Goal: Task Accomplishment & Management: Manage account settings

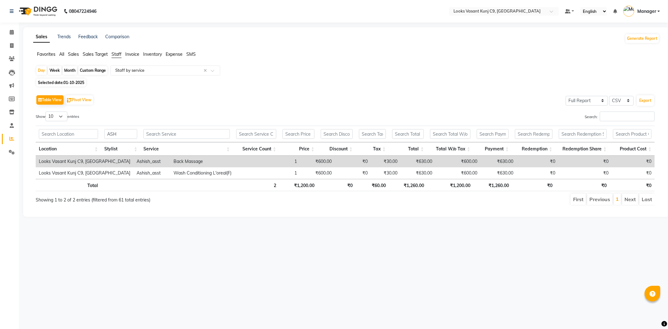
select select "full_report"
select select "csv"
click at [8, 42] on link "Invoice" at bounding box center [9, 46] width 15 height 10
select select "service"
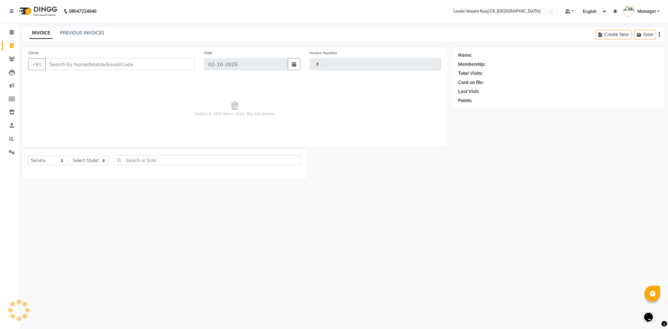
type input "1074"
select select "8747"
click at [120, 61] on input "Client" at bounding box center [120, 64] width 150 height 12
click at [93, 162] on select "Select Stylist [PERSON_NAME] anjali _ASST Arjun_PDCT Ashish_asst Counter_Sales …" at bounding box center [89, 161] width 39 height 10
select select "88937"
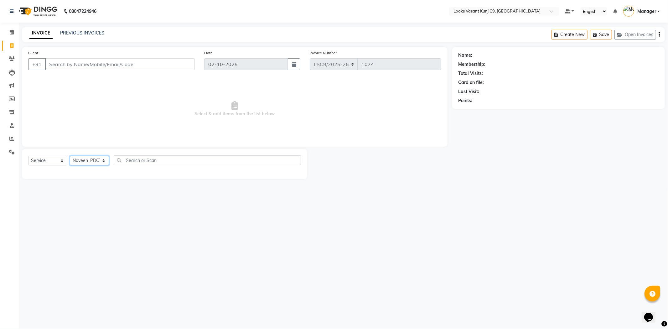
click at [70, 156] on select "Select Stylist [PERSON_NAME] anjali _ASST Arjun_PDCT Ashish_asst Counter_Sales …" at bounding box center [89, 161] width 39 height 10
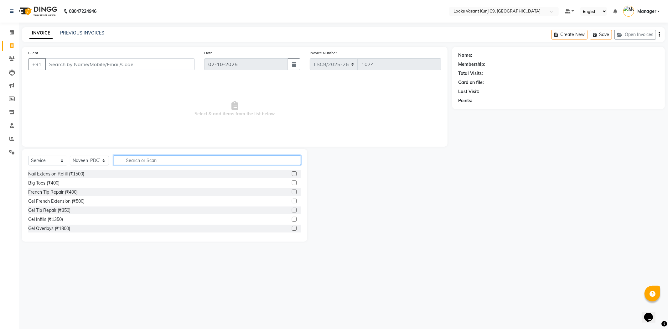
type input "p"
type input "foot"
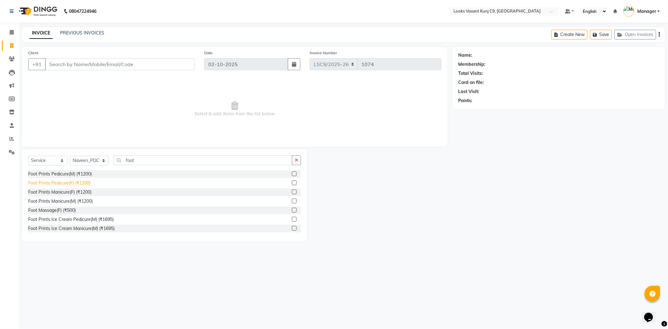
click at [85, 182] on div "Foot Prints Pedicure(F) (₹1200)" at bounding box center [59, 183] width 62 height 7
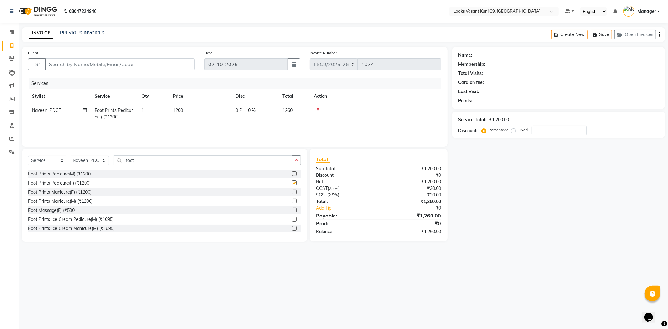
checkbox input "false"
click at [142, 160] on input "foot" at bounding box center [203, 160] width 179 height 10
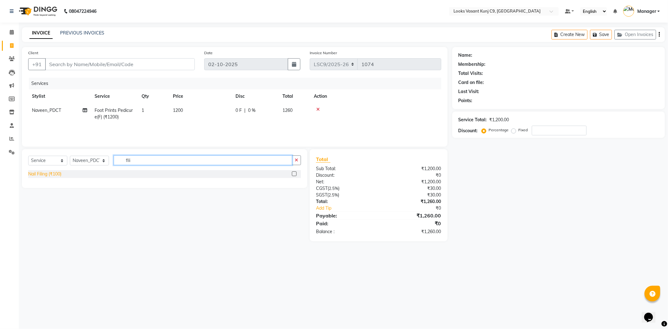
type input "fili"
click at [54, 177] on div "Nail Filing (₹100)" at bounding box center [44, 174] width 33 height 7
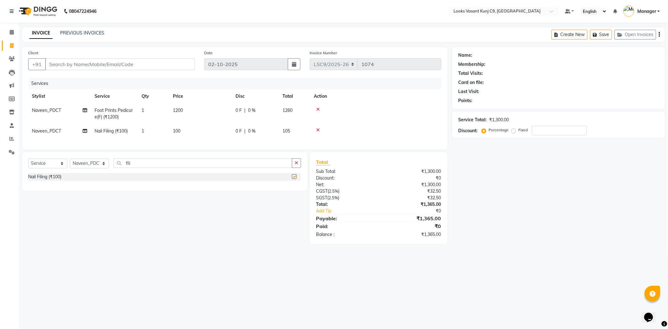
checkbox input "false"
click at [181, 129] on td "100" at bounding box center [200, 131] width 63 height 14
select select "88937"
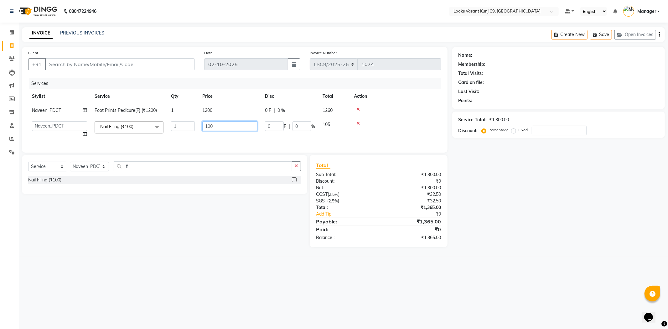
drag, startPoint x: 224, startPoint y: 127, endPoint x: 182, endPoint y: 127, distance: 41.3
click at [182, 127] on tr "Ali_BRB Amali_CR anjali _ASST Arjun_PDCT Ashish_asst Counter_Sales Manager Mary…" at bounding box center [234, 129] width 413 height 24
type input "400"
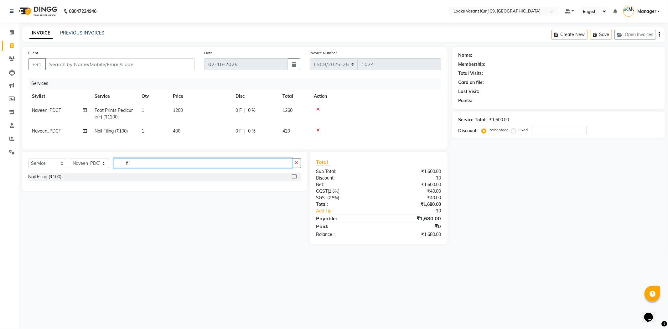
click at [142, 167] on input "fili" at bounding box center [203, 163] width 179 height 10
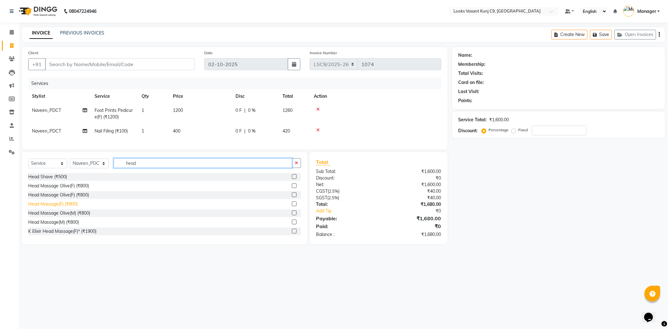
type input "head"
click at [57, 207] on div "Head Massage(F) (₹800)" at bounding box center [52, 204] width 49 height 7
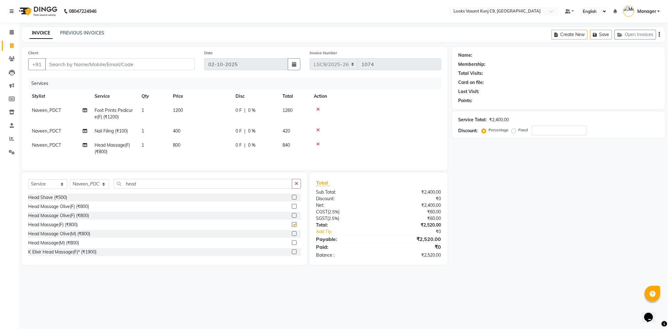
checkbox input "false"
click at [186, 144] on td "800" at bounding box center [200, 148] width 63 height 21
select select "88937"
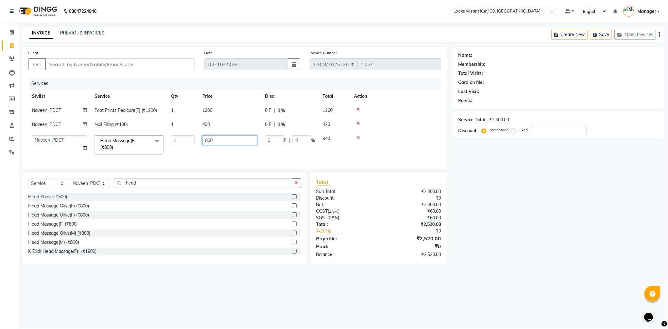
drag, startPoint x: 215, startPoint y: 141, endPoint x: 174, endPoint y: 141, distance: 41.0
click at [174, 141] on tr "Ali_BRB Amali_CR anjali _ASST Arjun_PDCT Ashish_asst Counter_Sales Manager Mary…" at bounding box center [234, 145] width 413 height 27
type input "600"
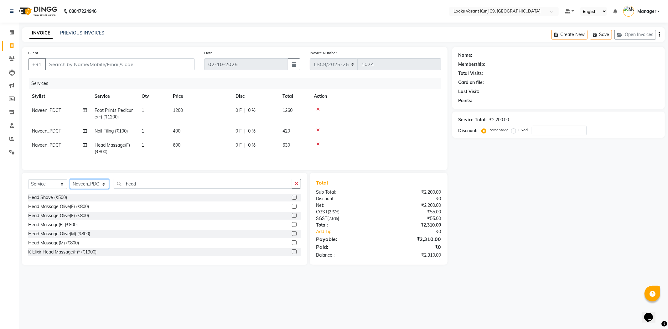
click at [91, 189] on select "Select Stylist Ali_BRB Amali_CR anjali _ASST Arjun_PDCT Ashish_asst Counter_Sal…" at bounding box center [89, 184] width 39 height 10
select select "91175"
click at [70, 184] on select "Select Stylist Ali_BRB Amali_CR anjali _ASST Arjun_PDCT Ashish_asst Counter_Sal…" at bounding box center [89, 184] width 39 height 10
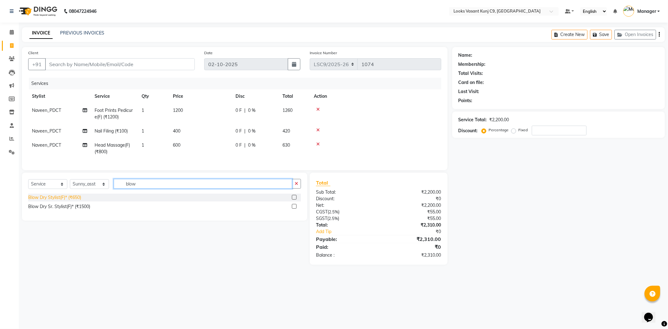
type input "blow"
click at [74, 199] on div "Blow Dry Stylist(F)* (₹650)" at bounding box center [54, 197] width 53 height 7
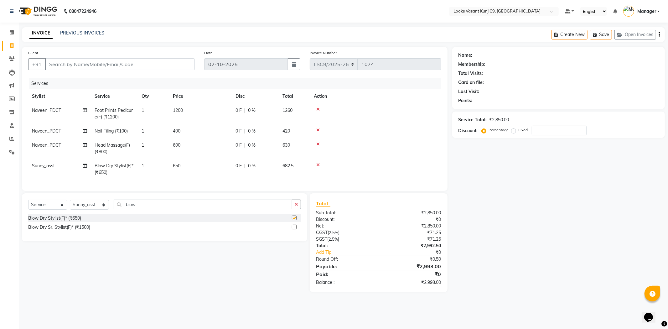
checkbox input "false"
click at [186, 165] on td "650" at bounding box center [200, 169] width 63 height 21
select select "91175"
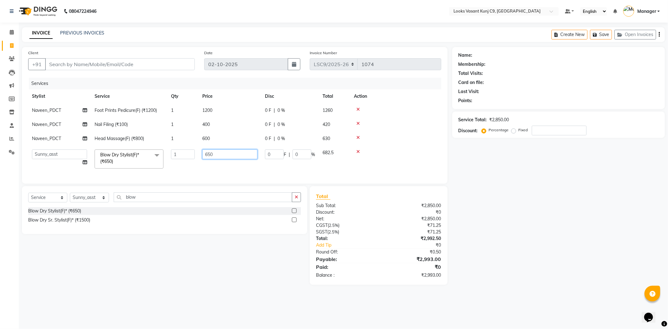
drag, startPoint x: 192, startPoint y: 157, endPoint x: 158, endPoint y: 157, distance: 33.5
click at [158, 157] on tr "Ali_BRB Amali_CR anjali _ASST Arjun_PDCT Ashish_asst Counter_Sales Manager Mary…" at bounding box center [234, 159] width 413 height 27
type input "1250"
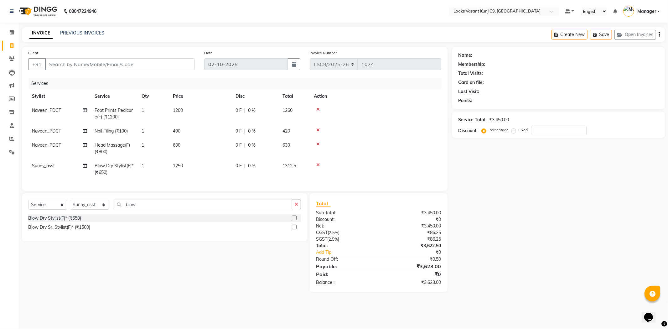
click at [383, 151] on td at bounding box center [375, 148] width 131 height 21
click at [141, 66] on input "Client" at bounding box center [120, 64] width 150 height 12
type input "9"
type input "0"
type input "9810128652"
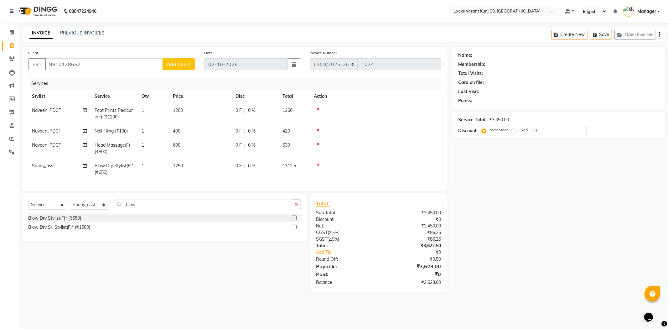
click at [186, 65] on span "Add Client" at bounding box center [178, 64] width 25 height 6
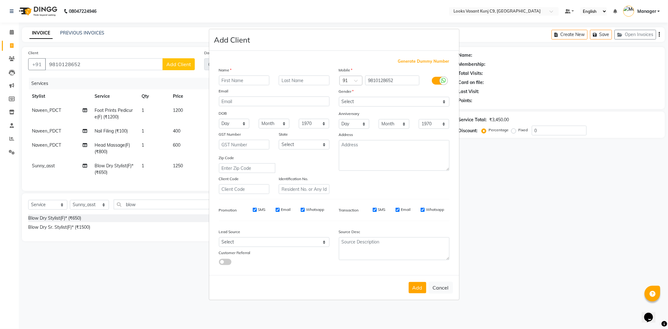
drag, startPoint x: 239, startPoint y: 80, endPoint x: 232, endPoint y: 85, distance: 9.0
click at [240, 80] on input "text" at bounding box center [244, 80] width 51 height 10
type input "Malini"
type input "Joshi"
click at [371, 99] on select "Select Male Female Other Prefer Not To Say" at bounding box center [394, 102] width 111 height 10
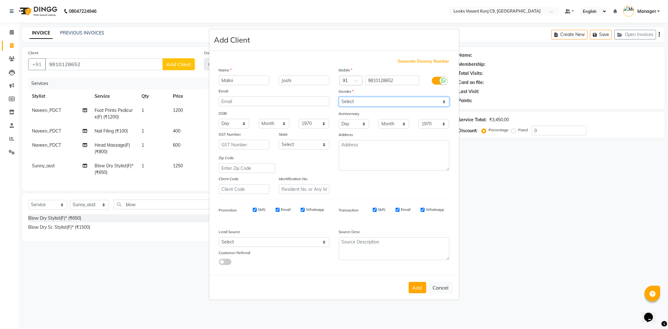
select select "female"
click at [339, 97] on select "Select Male Female Other Prefer Not To Say" at bounding box center [394, 102] width 111 height 10
click at [417, 290] on button "Add" at bounding box center [418, 287] width 18 height 11
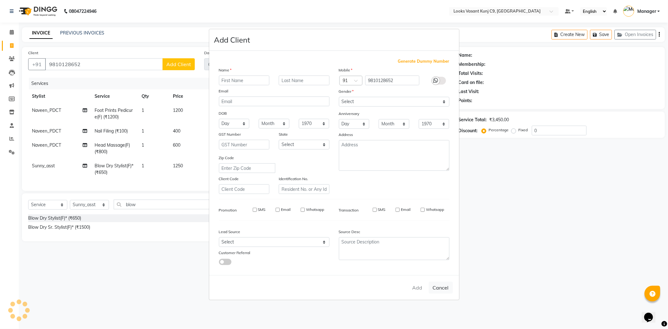
select select
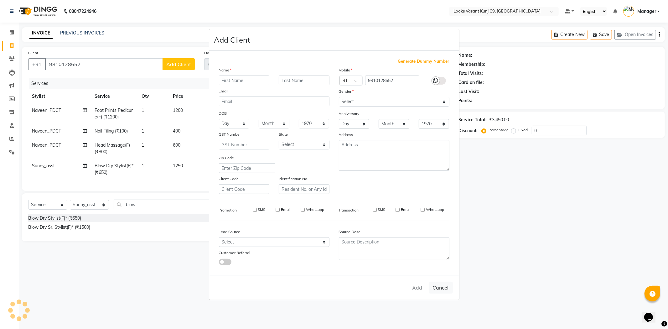
select select
checkbox input "false"
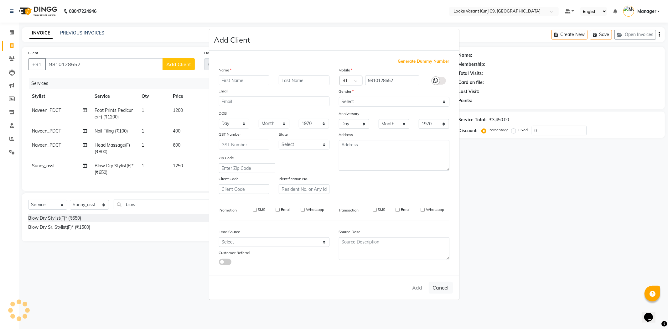
checkbox input "false"
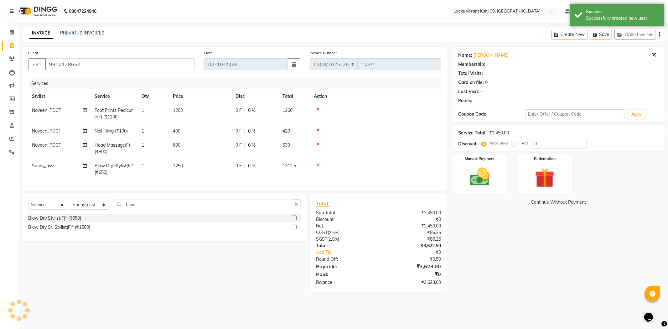
select select "1: Object"
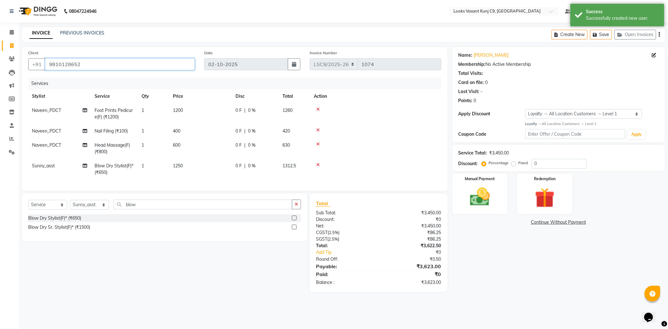
click at [63, 68] on input "9810128652" at bounding box center [120, 64] width 150 height 12
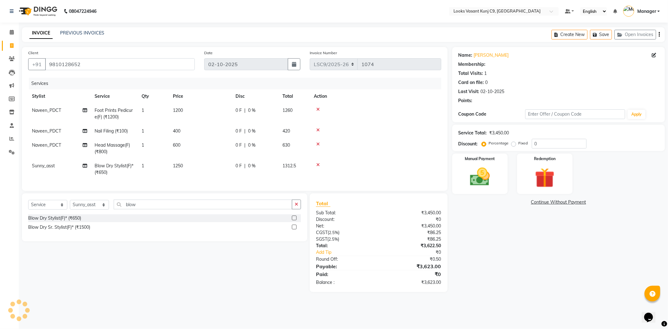
select select "1: Object"
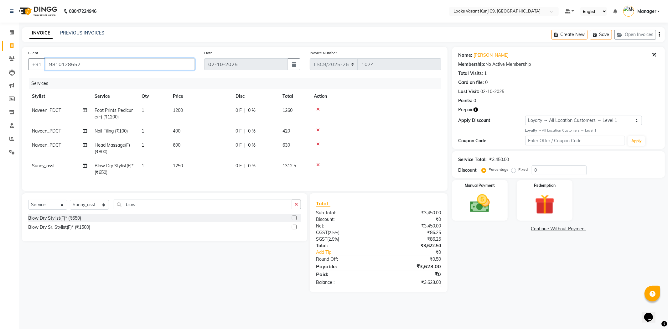
click at [62, 64] on input "9810128652" at bounding box center [120, 64] width 150 height 12
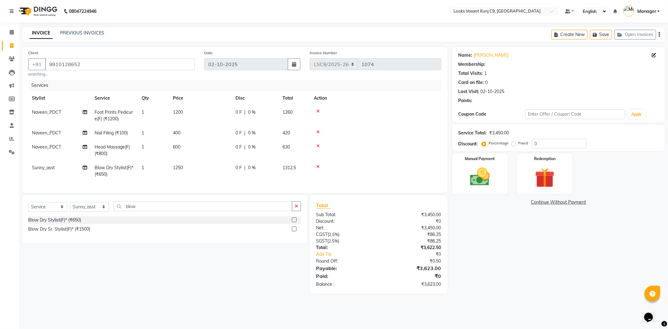
select select "1: Object"
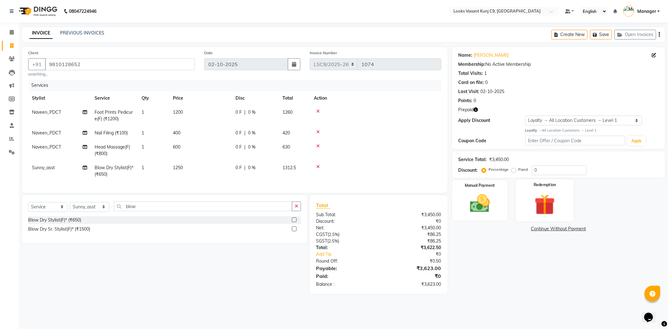
click at [542, 209] on img at bounding box center [545, 205] width 34 height 26
click at [511, 230] on span "Prepaid 1" at bounding box center [508, 229] width 20 height 7
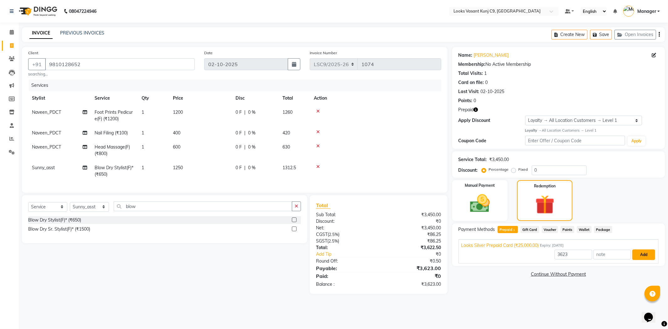
click at [651, 256] on button "Add" at bounding box center [643, 254] width 23 height 11
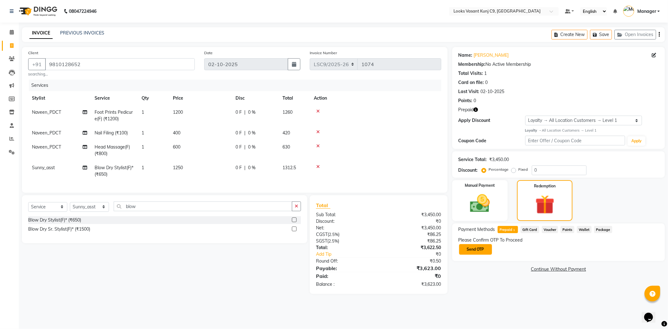
click at [482, 250] on button "Send OTP" at bounding box center [475, 249] width 33 height 11
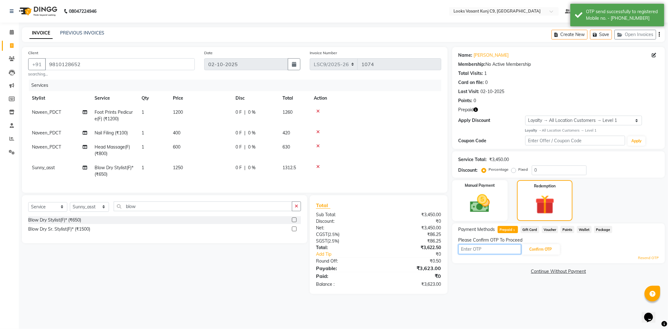
click at [482, 250] on input "text" at bounding box center [490, 249] width 63 height 10
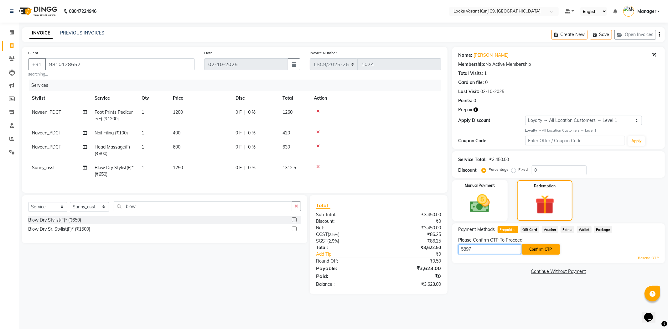
type input "5897"
click at [554, 251] on button "Confirm OTP" at bounding box center [541, 249] width 38 height 11
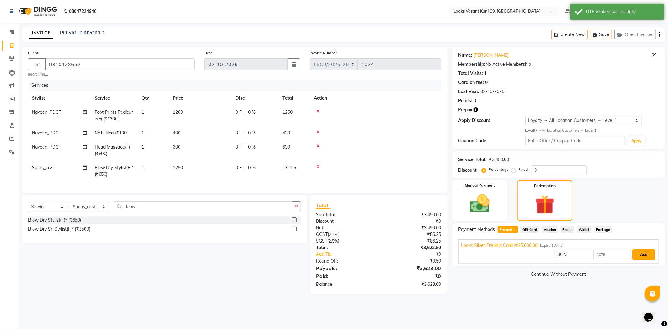
click at [649, 252] on button "Add" at bounding box center [643, 254] width 23 height 11
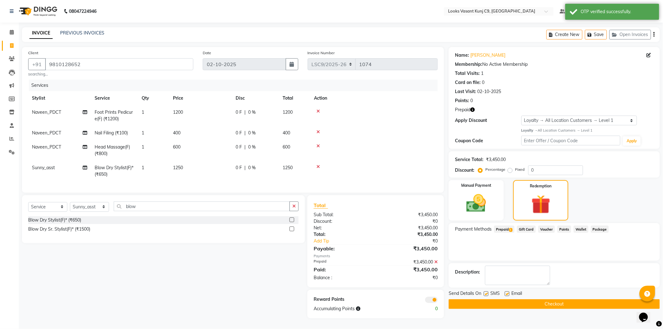
scroll to position [4, 0]
click at [508, 291] on label at bounding box center [507, 293] width 5 height 5
click at [508, 292] on input "checkbox" at bounding box center [507, 294] width 4 height 4
checkbox input "false"
click at [488, 300] on button "Checkout" at bounding box center [554, 304] width 211 height 10
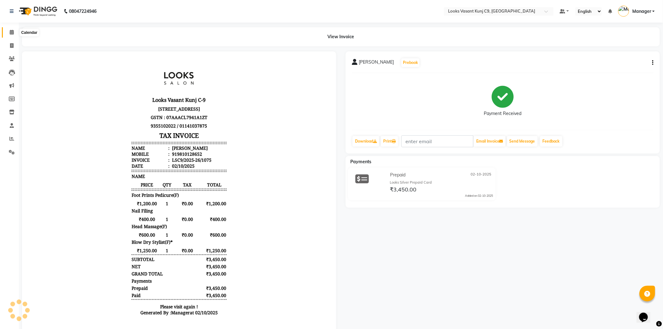
click at [10, 34] on icon at bounding box center [12, 32] width 4 height 5
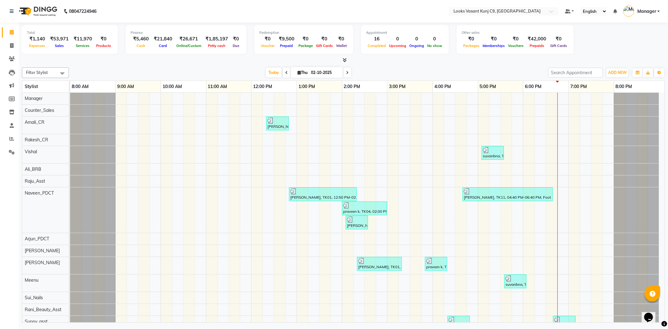
click at [13, 29] on span at bounding box center [11, 32] width 11 height 7
click at [13, 44] on icon at bounding box center [11, 45] width 3 height 5
select select "service"
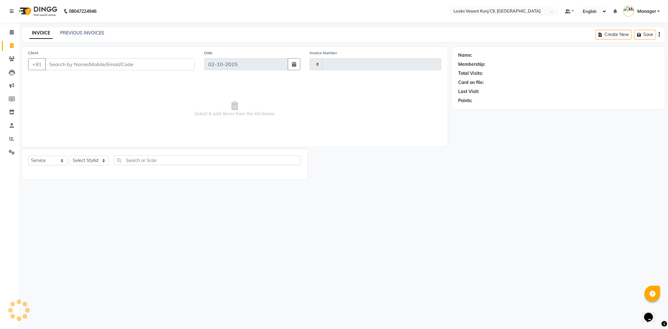
type input "1076"
select select "8747"
click at [13, 44] on icon at bounding box center [11, 45] width 3 height 5
select select "service"
type input "1076"
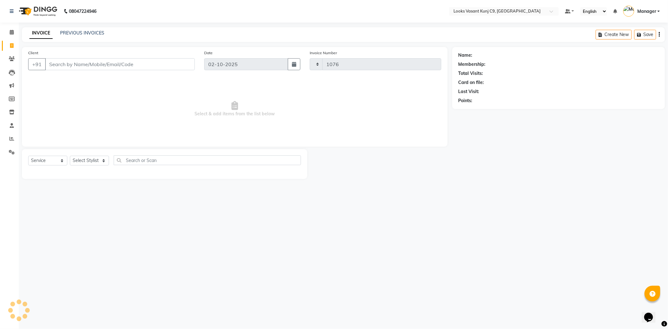
select select "8747"
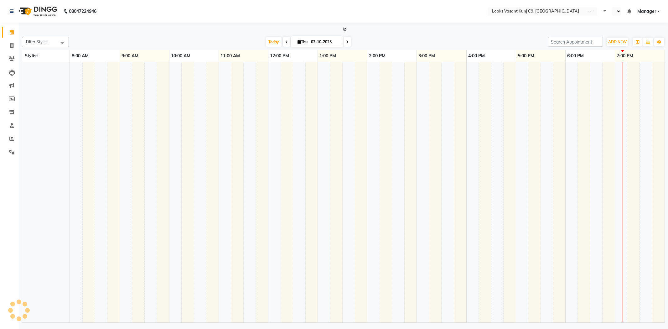
select select "en"
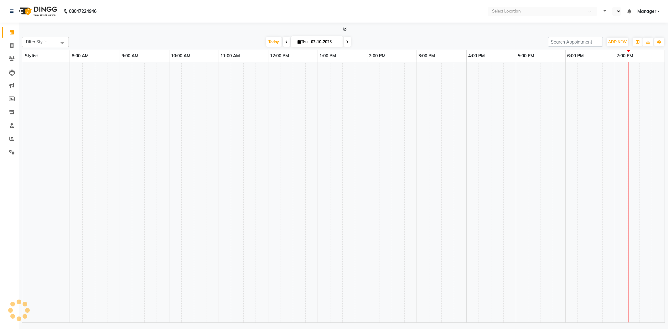
select select "en"
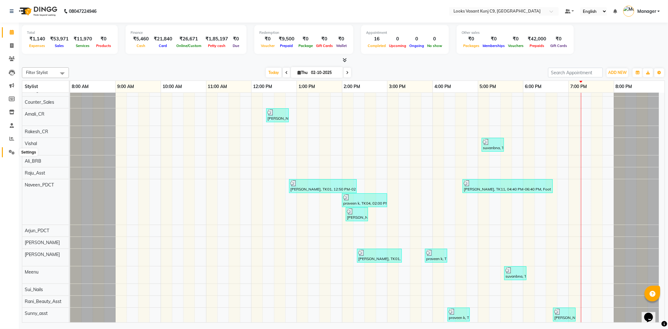
click at [17, 152] on span at bounding box center [11, 152] width 11 height 7
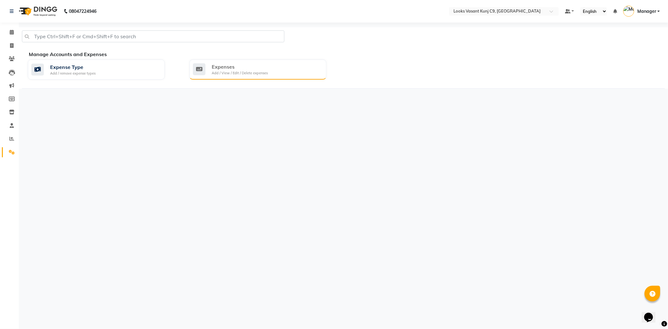
click at [307, 68] on div "Expenses Add / View / Edit / Delete expenses" at bounding box center [257, 69] width 128 height 13
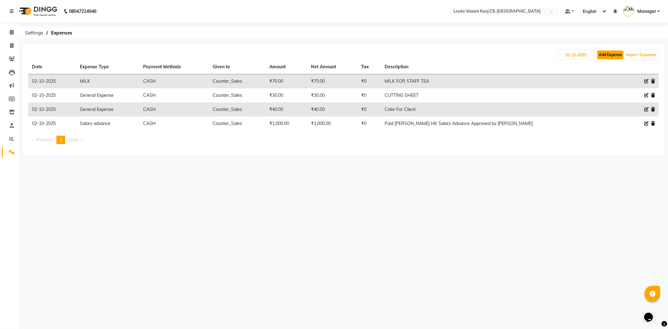
click at [615, 55] on button "Add Expense" at bounding box center [610, 54] width 26 height 9
select select "1"
select select "8002"
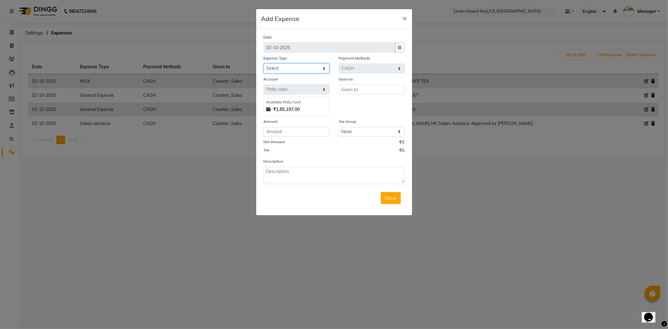
click at [302, 70] on select "Select Accommodation Aesthetics Bank Deposit BLINKIT Cash Handover Client Refun…" at bounding box center [297, 69] width 66 height 10
select select "23704"
click at [264, 64] on select "Select Accommodation Aesthetics Bank Deposit BLINKIT Cash Handover Client Refun…" at bounding box center [297, 69] width 66 height 10
type input "Counter_Sales"
type input "40"
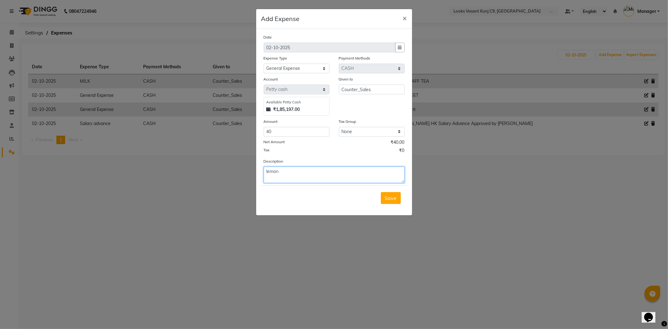
type textarea "lemon"
click at [381, 192] on button "Save" at bounding box center [391, 198] width 20 height 12
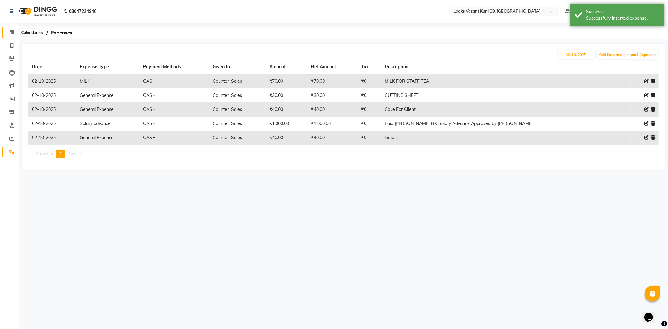
click at [10, 29] on span at bounding box center [11, 32] width 11 height 7
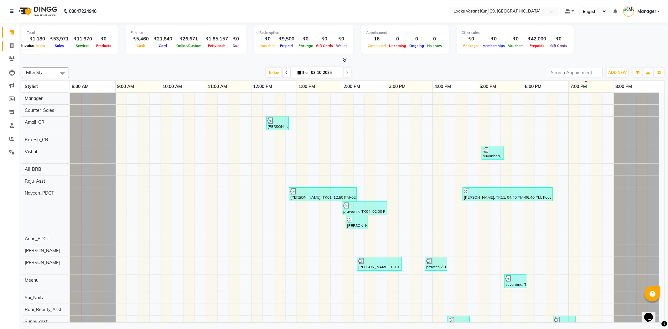
click at [8, 47] on span at bounding box center [11, 45] width 11 height 7
select select "service"
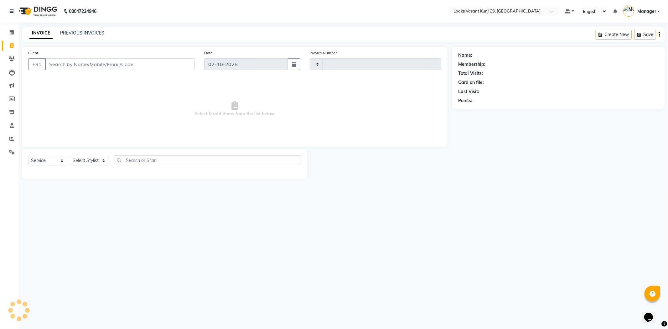
type input "1076"
select select "8747"
click at [87, 157] on select "Select Stylist" at bounding box center [89, 161] width 39 height 10
click at [86, 65] on input "Client" at bounding box center [120, 64] width 150 height 12
type input "9818222415"
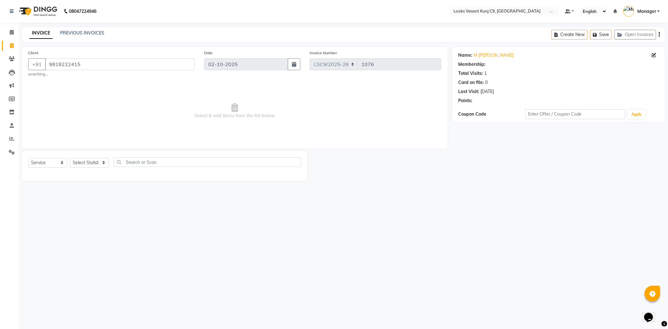
select select "1: Object"
click at [86, 162] on select "Select Stylist Ali_BRB Amali_CR anjali _ASST Arjun_PDCT Ashish_asst Counter_Sal…" at bounding box center [89, 163] width 39 height 10
select select "93275"
click at [70, 158] on select "Select Stylist Ali_BRB Amali_CR anjali _ASST Arjun_PDCT Ashish_asst Counter_Sal…" at bounding box center [89, 163] width 39 height 10
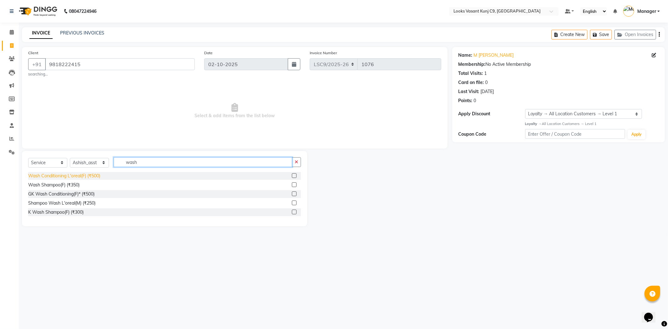
type input "wash"
click at [93, 174] on div "Wash Conditioning L'oreal(F) (₹500)" at bounding box center [64, 176] width 72 height 7
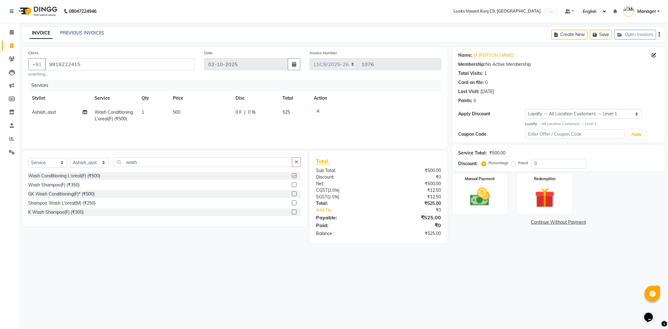
checkbox input "false"
click at [182, 114] on td "500" at bounding box center [200, 115] width 63 height 21
select select "93275"
drag, startPoint x: 223, startPoint y: 117, endPoint x: 163, endPoint y: 113, distance: 60.5
click at [163, 113] on tr "Ali_BRB Amali_CR anjali _ASST Arjun_PDCT Ashish_asst Counter_Sales Manager Mary…" at bounding box center [234, 118] width 413 height 27
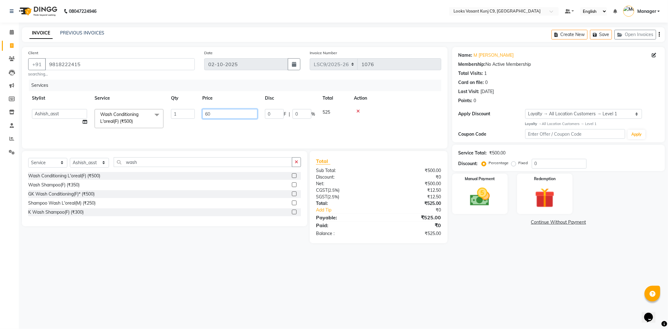
type input "600"
click at [485, 179] on label "Manual Payment" at bounding box center [479, 178] width 31 height 6
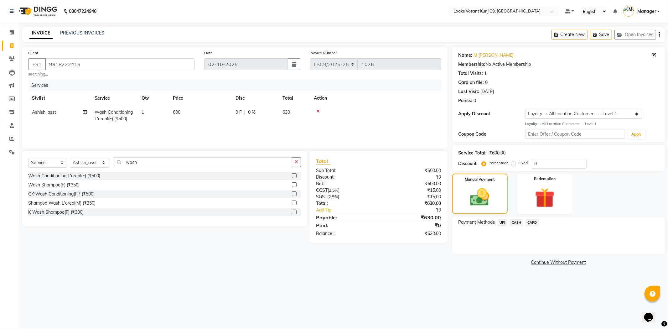
click at [516, 222] on span "CASH" at bounding box center [516, 222] width 13 height 7
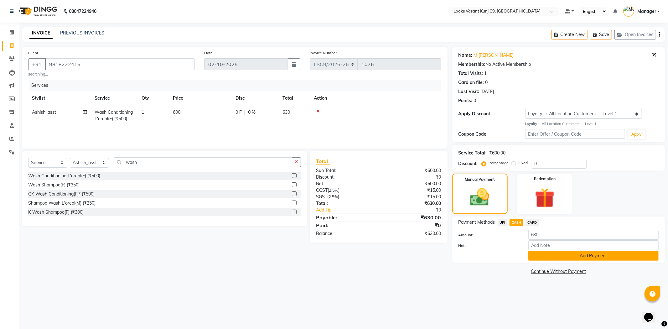
click at [547, 254] on button "Add Payment" at bounding box center [593, 256] width 130 height 10
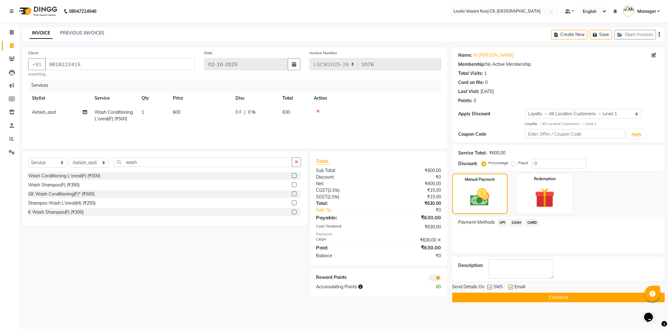
click at [513, 286] on div "Email" at bounding box center [519, 287] width 22 height 8
click at [512, 286] on label at bounding box center [510, 287] width 5 height 5
click at [512, 286] on input "checkbox" at bounding box center [510, 287] width 4 height 4
checkbox input "false"
click at [513, 293] on button "Checkout" at bounding box center [558, 298] width 213 height 10
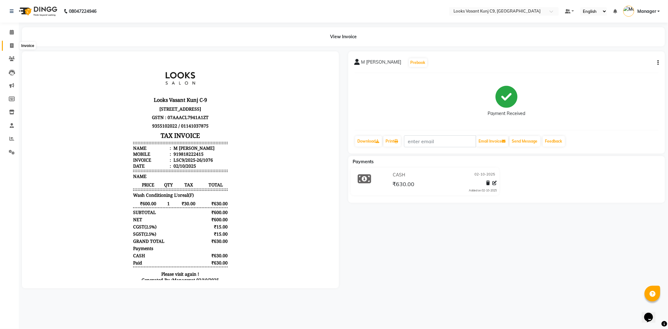
click at [11, 44] on icon at bounding box center [11, 45] width 3 height 5
select select "service"
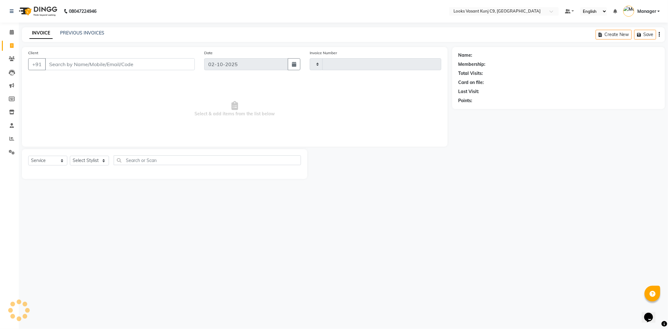
type input "1077"
select select "8747"
click at [15, 36] on span at bounding box center [11, 32] width 11 height 7
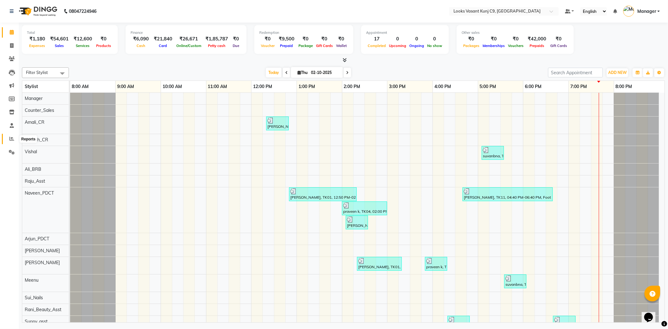
click at [11, 141] on icon at bounding box center [11, 138] width 5 height 5
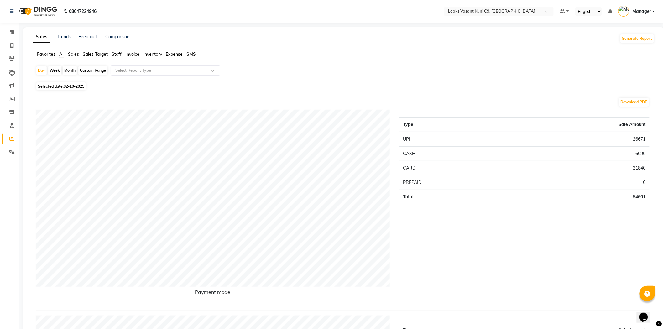
click at [116, 54] on span "Staff" at bounding box center [116, 54] width 10 height 6
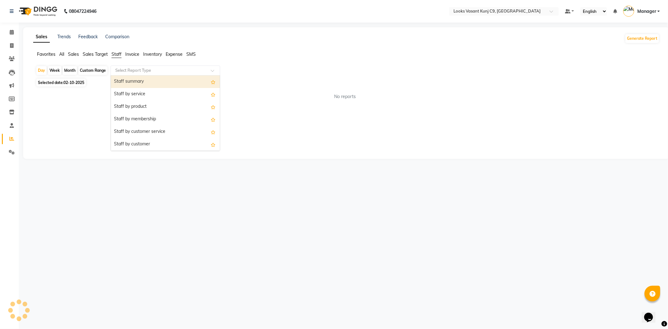
click at [127, 74] on div "Select Report Type" at bounding box center [166, 70] width 110 height 10
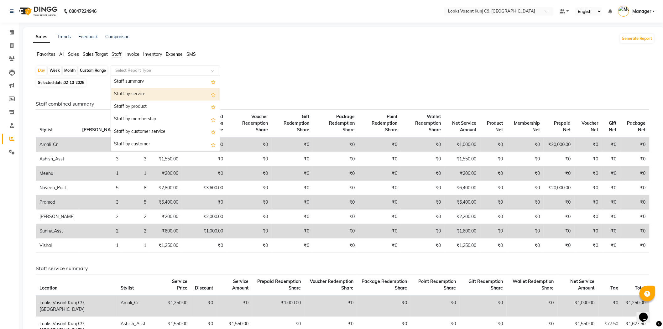
click at [132, 91] on div "Staff by service" at bounding box center [165, 94] width 109 height 13
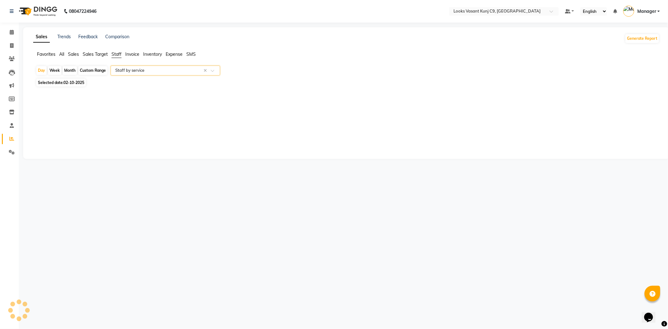
select select "full_report"
select select "csv"
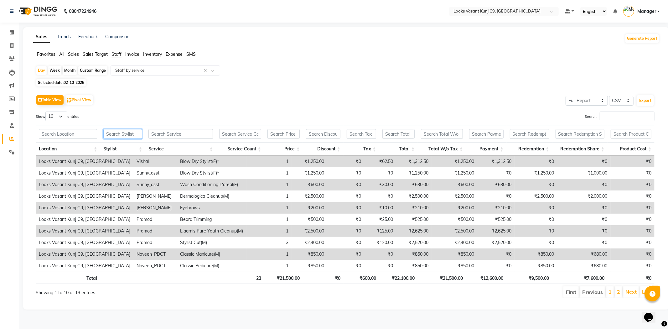
click at [122, 134] on input "text" at bounding box center [122, 134] width 39 height 10
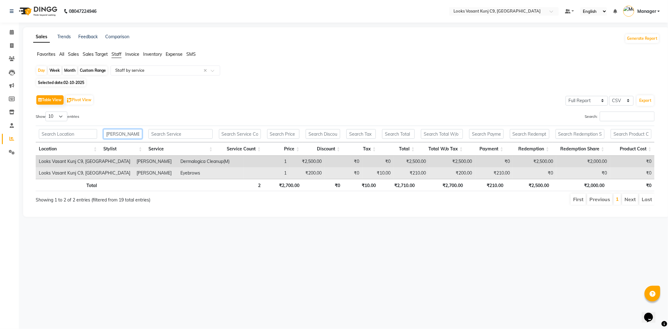
type input "ruch"
click at [290, 174] on td "₹200.00" at bounding box center [307, 173] width 35 height 12
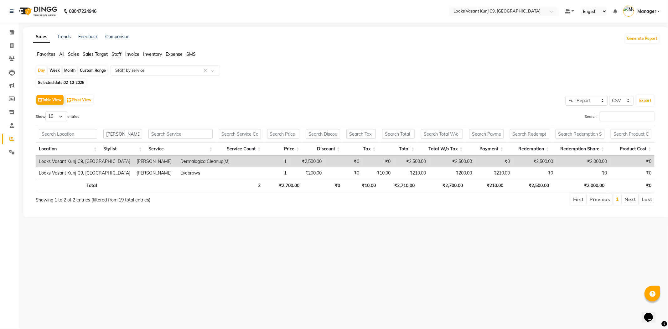
click at [75, 85] on span "02-10-2025" at bounding box center [74, 82] width 21 height 5
select select "10"
select select "2025"
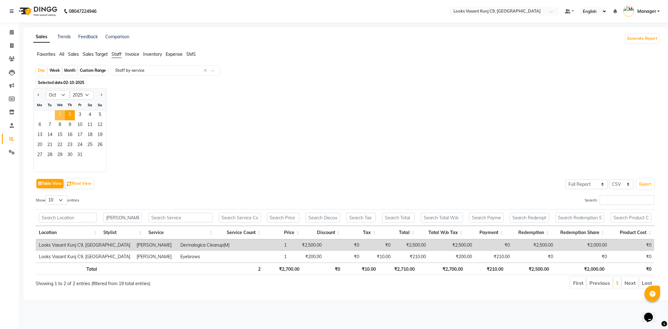
click at [63, 114] on span "1" at bounding box center [60, 115] width 10 height 10
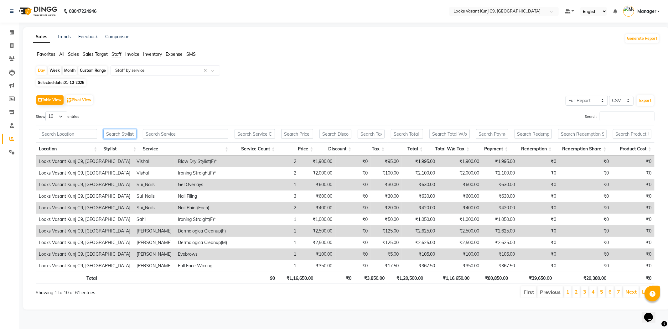
click at [114, 137] on input "text" at bounding box center [119, 134] width 33 height 10
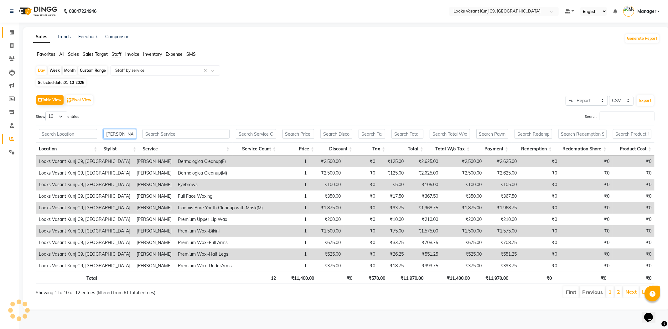
type input "ruch"
click at [12, 34] on icon at bounding box center [12, 32] width 4 height 5
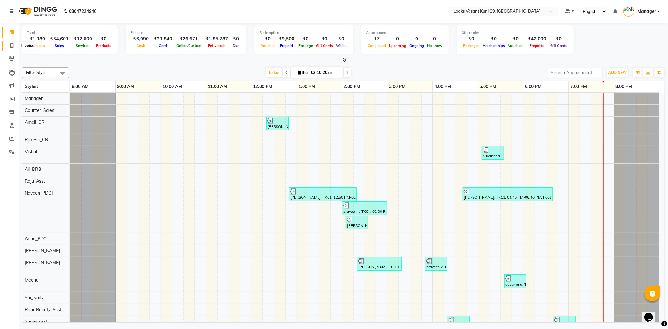
click at [8, 47] on span at bounding box center [11, 45] width 11 height 7
select select "service"
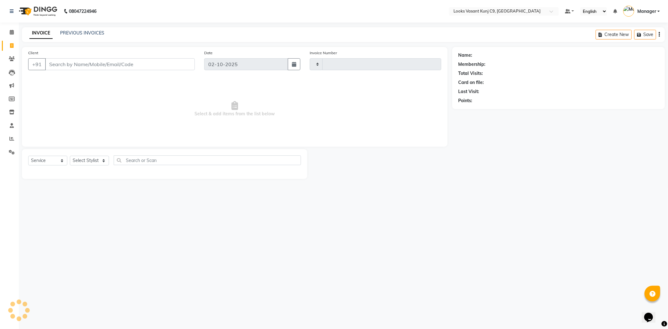
type input "1077"
select select "8747"
click at [86, 160] on select "Select Stylist" at bounding box center [89, 161] width 39 height 10
select select "91175"
click at [70, 156] on select "Select Stylist Ali_BRB Amali_CR anjali _ASST Arjun_PDCT Ashish_asst Counter_Sal…" at bounding box center [89, 161] width 39 height 10
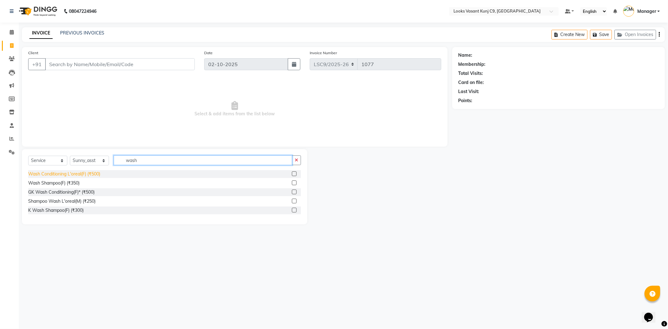
type input "wash"
click at [70, 174] on div "Wash Conditioning L'oreal(F) (₹500)" at bounding box center [64, 174] width 72 height 7
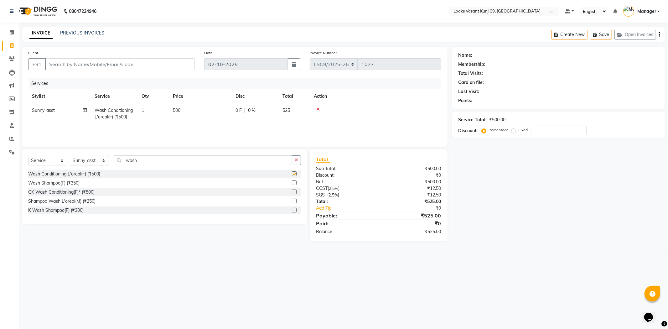
checkbox input "false"
click at [180, 111] on span "500" at bounding box center [177, 110] width 8 height 6
select select "91175"
drag, startPoint x: 220, startPoint y: 111, endPoint x: 164, endPoint y: 111, distance: 55.8
click at [179, 125] on tr "Ali_BRB Amali_CR anjali _ASST Arjun_PDCT Ashish_asst Counter_Sales Manager Mary…" at bounding box center [234, 116] width 413 height 27
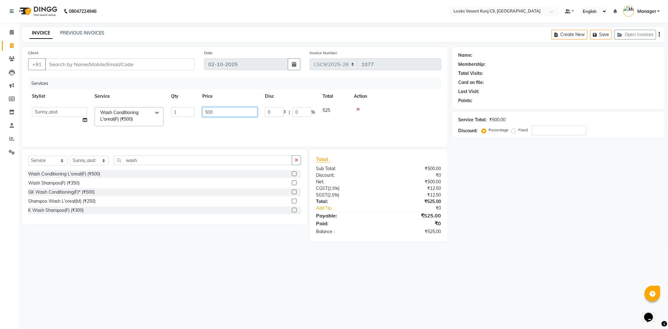
type input "6"
type input "600"
click at [86, 162] on select "Select Stylist Ali_BRB Amali_CR anjali _ASST Arjun_PDCT Ashish_asst Counter_Sal…" at bounding box center [89, 161] width 39 height 10
select select "88933"
click at [70, 156] on select "Select Stylist Ali_BRB Amali_CR anjali _ASST Arjun_PDCT Ashish_asst Counter_Sal…" at bounding box center [89, 161] width 39 height 10
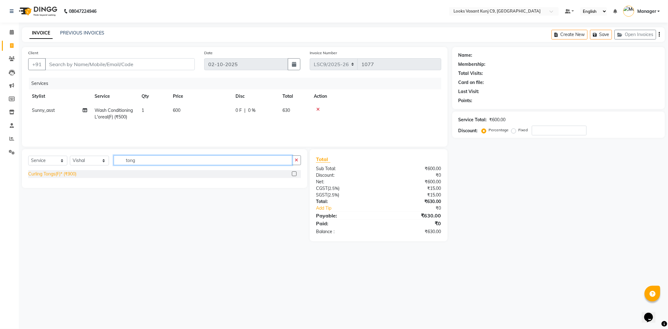
type input "tong"
click at [62, 175] on div "Curling Tongs(F)* (₹900)" at bounding box center [52, 174] width 48 height 7
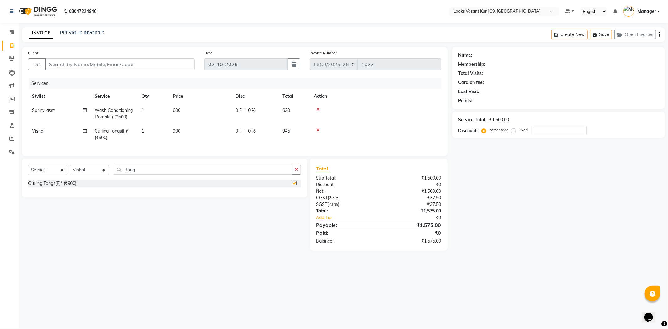
checkbox input "false"
click at [183, 134] on td "900" at bounding box center [200, 134] width 63 height 21
select select "88933"
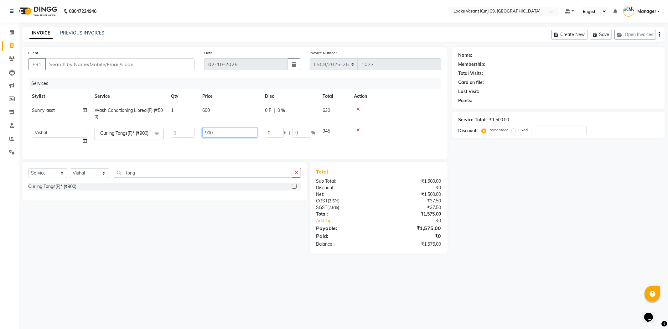
drag, startPoint x: 222, startPoint y: 130, endPoint x: 181, endPoint y: 133, distance: 41.1
click at [181, 133] on tr "Ali_BRB Amali_CR anjali _ASST Arjun_PDCT Ashish_asst Counter_Sales Manager Mary…" at bounding box center [234, 136] width 413 height 24
type input "1000"
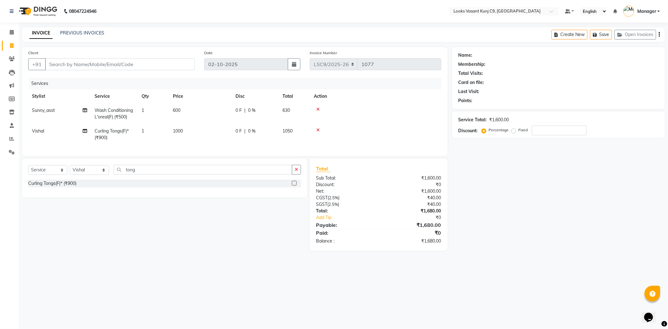
click at [146, 131] on td "1" at bounding box center [153, 134] width 31 height 21
select select "88933"
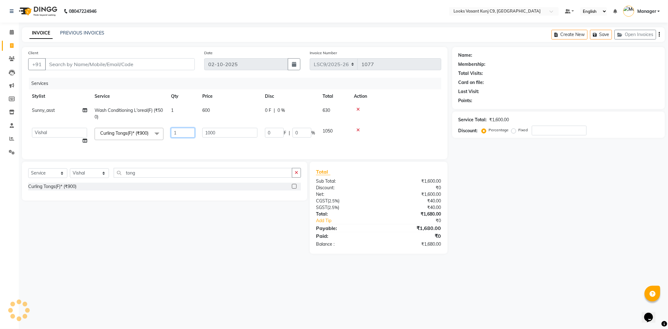
click at [182, 132] on input "1" at bounding box center [183, 133] width 24 height 10
type input "2"
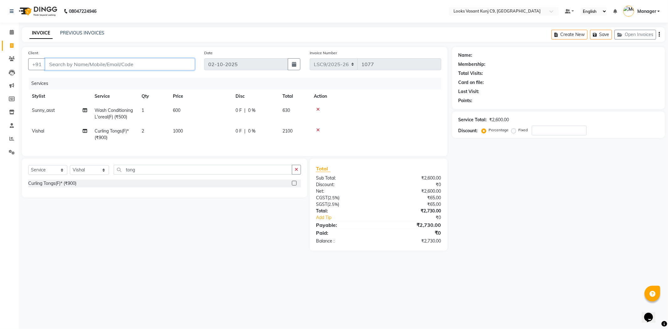
click at [141, 64] on input "Client" at bounding box center [120, 64] width 150 height 12
type input "9"
type input "0"
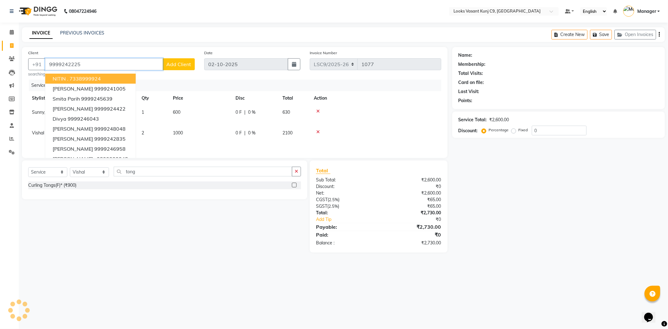
type input "9999242225"
click at [181, 66] on span "Add Client" at bounding box center [178, 64] width 25 height 6
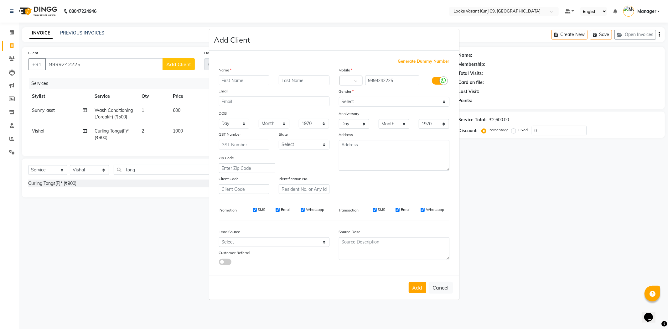
click at [235, 83] on input "text" at bounding box center [244, 80] width 51 height 10
type input "Vaishali"
click at [398, 105] on select "Select Male Female Other Prefer Not To Say" at bounding box center [394, 102] width 111 height 10
select select "female"
click at [339, 97] on select "Select Male Female Other Prefer Not To Say" at bounding box center [394, 102] width 111 height 10
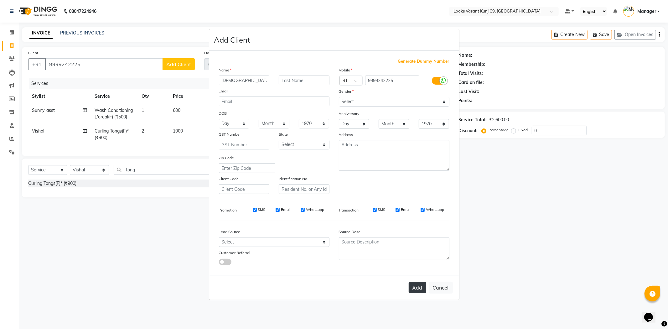
click at [412, 285] on button "Add" at bounding box center [418, 287] width 18 height 11
select select
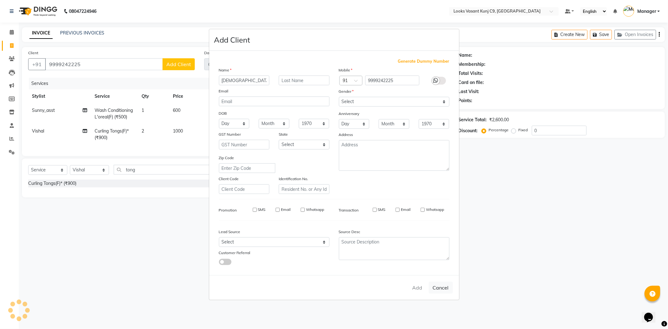
select select
checkbox input "false"
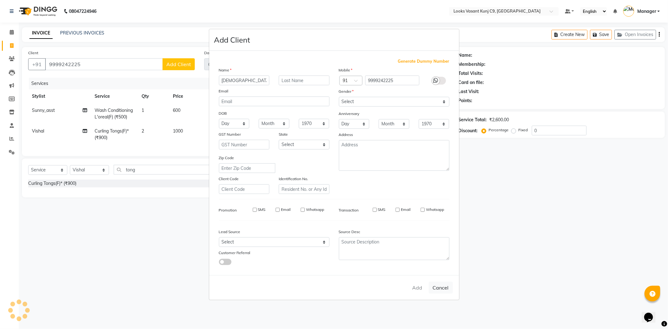
checkbox input "false"
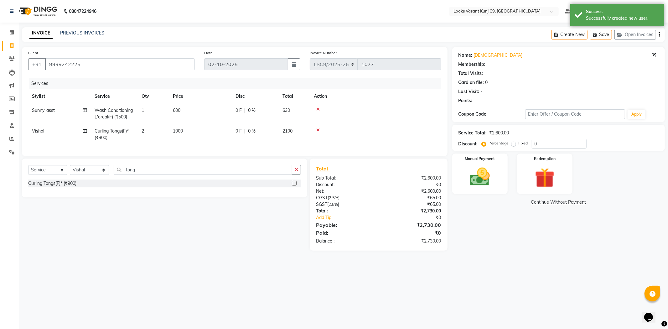
select select "1: Object"
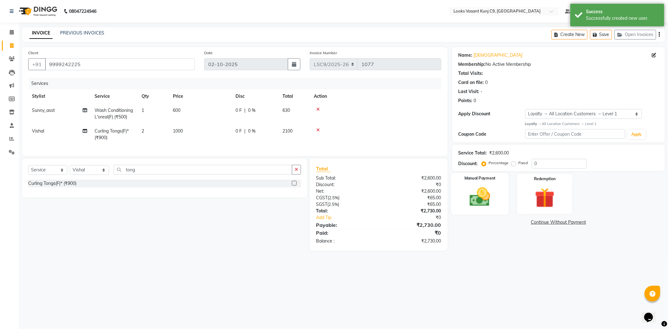
click at [496, 195] on img at bounding box center [480, 197] width 34 height 24
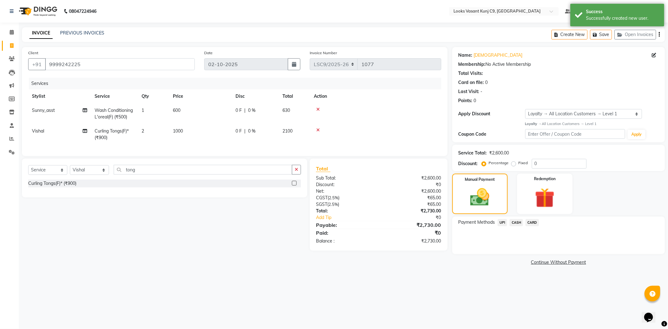
click at [518, 223] on span "CASH" at bounding box center [516, 222] width 13 height 7
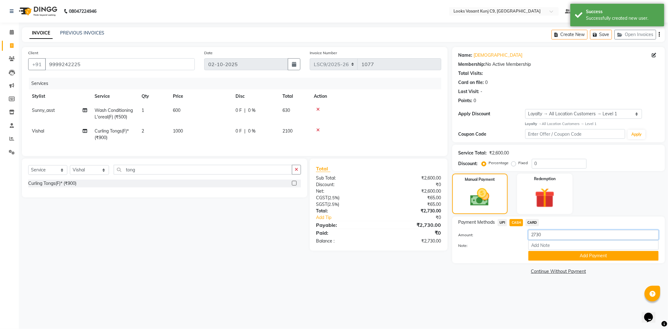
drag, startPoint x: 555, startPoint y: 237, endPoint x: 498, endPoint y: 241, distance: 56.5
click at [498, 241] on div "Amount: 2730 Note: Add Payment" at bounding box center [559, 245] width 200 height 31
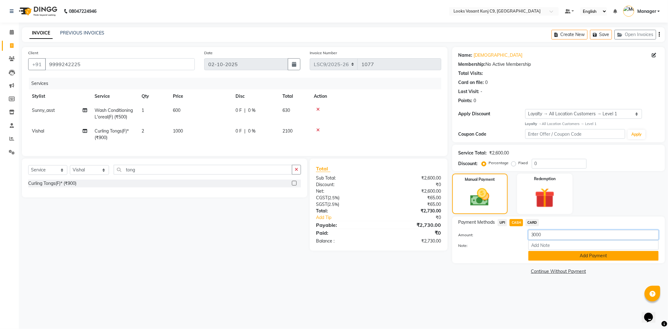
type input "3000"
click at [603, 251] on button "Add Payment" at bounding box center [593, 256] width 130 height 10
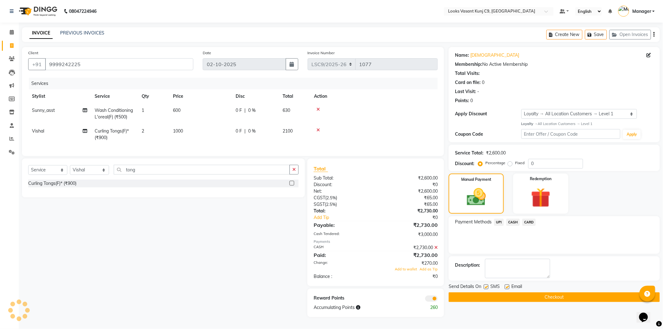
scroll to position [3, 0]
click at [500, 294] on button "Checkout" at bounding box center [554, 297] width 211 height 10
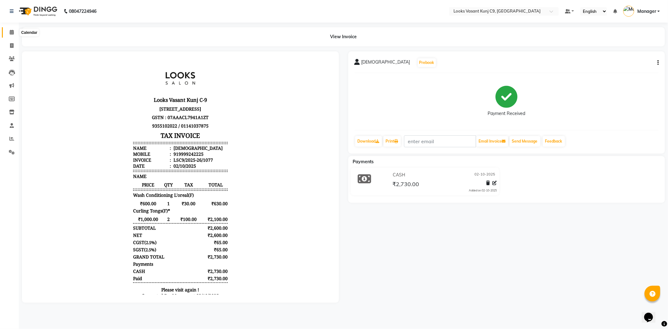
click at [11, 32] on icon at bounding box center [12, 32] width 4 height 5
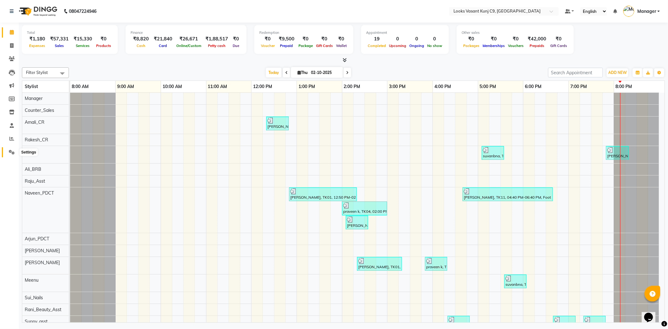
click at [13, 154] on icon at bounding box center [12, 152] width 6 height 5
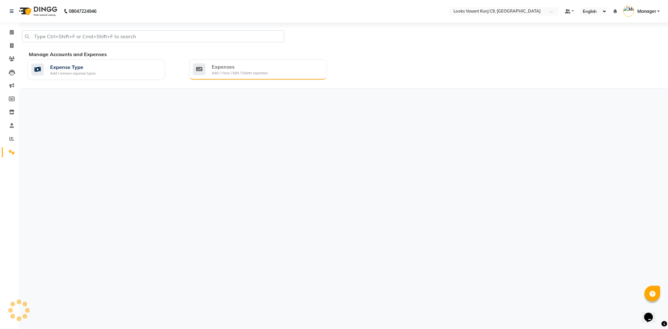
click at [226, 68] on div "Expenses" at bounding box center [240, 67] width 56 height 8
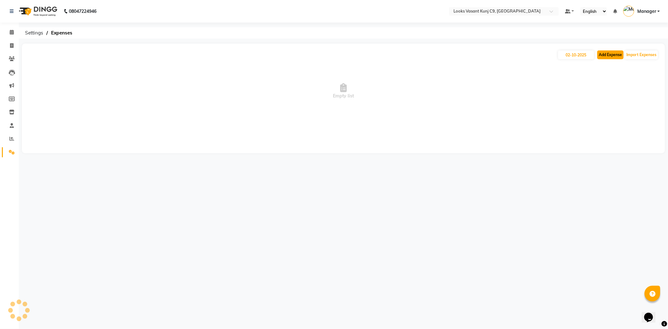
click at [603, 54] on button "Add Expense" at bounding box center [610, 54] width 26 height 9
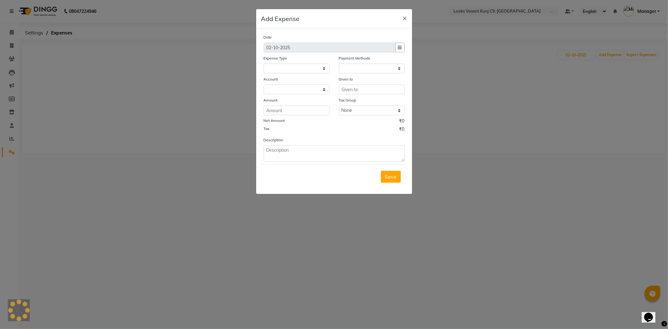
select select
select select "1"
select select "8002"
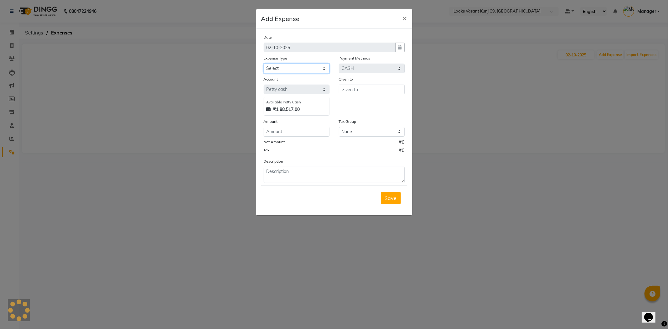
click at [309, 68] on select "Select Accommodation Aesthetics Bank Deposit BLINKIT Cash Handover Client Refun…" at bounding box center [297, 69] width 66 height 10
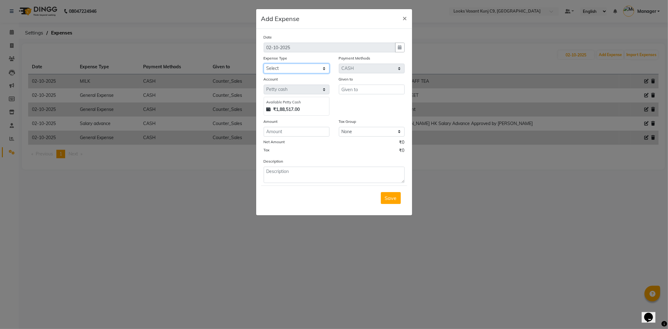
select select "24899"
click at [264, 64] on select "Select Accommodation Aesthetics Bank Deposit BLINKIT Cash Handover Client Refun…" at bounding box center [297, 69] width 66 height 10
type input "Counter_Sales"
type input "500"
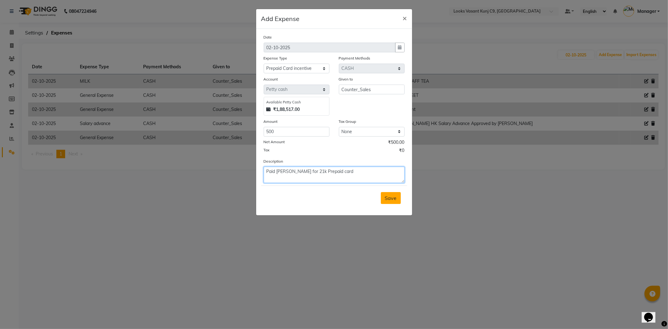
type textarea "Paid Naveen for 21k Prepaid card"
click at [396, 197] on span "Save" at bounding box center [391, 198] width 12 height 6
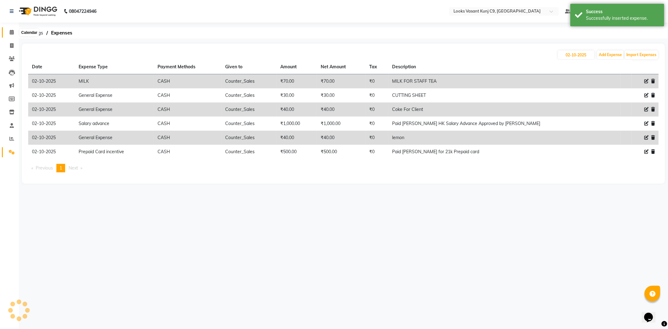
click at [8, 33] on span at bounding box center [11, 32] width 11 height 7
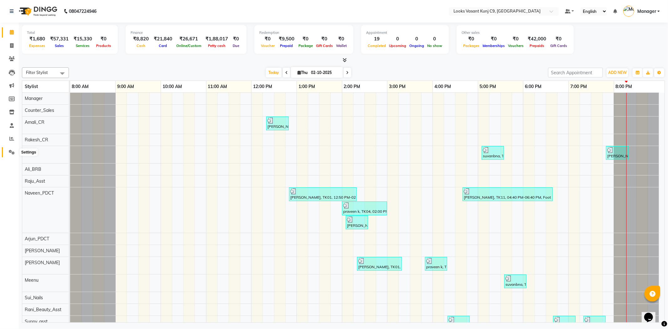
click at [16, 149] on span at bounding box center [11, 152] width 11 height 7
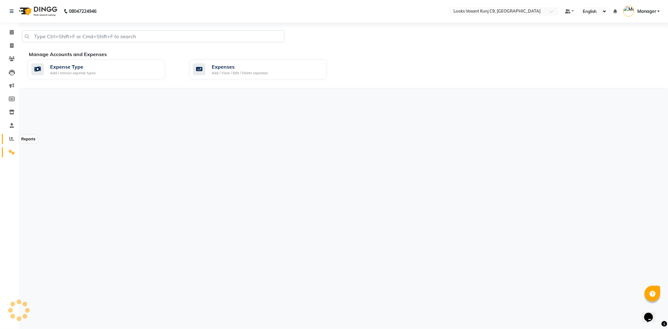
click at [13, 137] on icon at bounding box center [11, 138] width 5 height 5
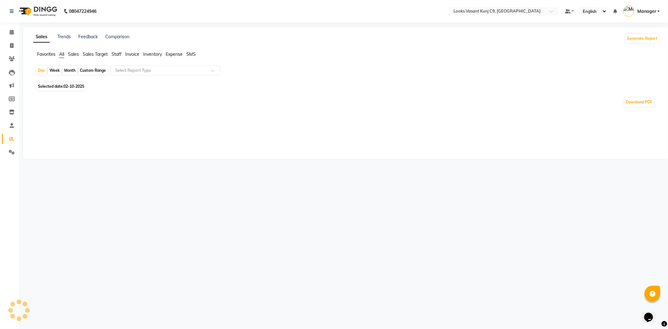
click at [13, 139] on icon at bounding box center [11, 138] width 5 height 5
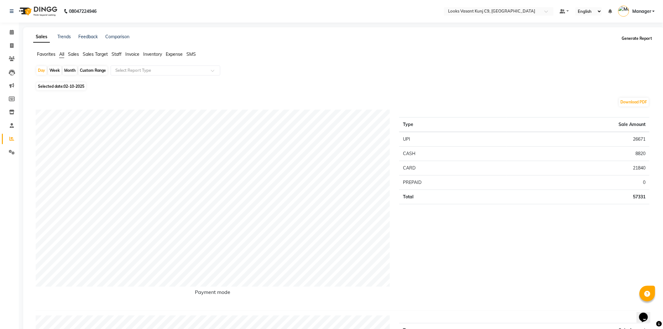
click at [644, 35] on button "Generate Report" at bounding box center [637, 38] width 34 height 9
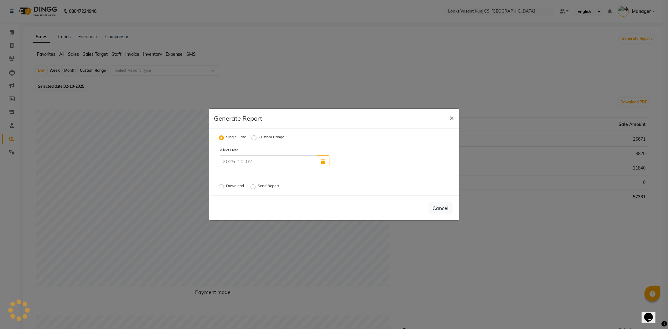
click at [226, 188] on label "Download" at bounding box center [235, 187] width 19 height 8
click at [220, 188] on input "Download" at bounding box center [222, 186] width 4 height 4
radio input "true"
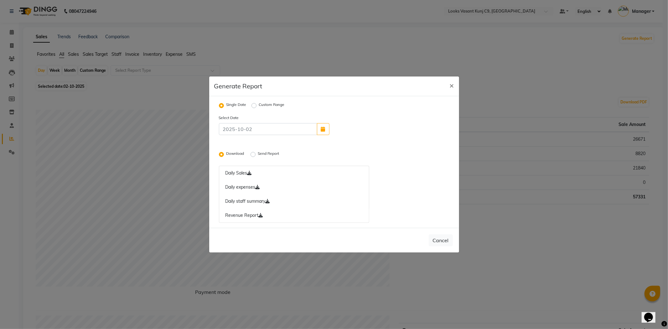
click at [258, 154] on label "Send Report" at bounding box center [269, 155] width 23 height 8
click at [253, 154] on input "Send Report" at bounding box center [254, 154] width 4 height 4
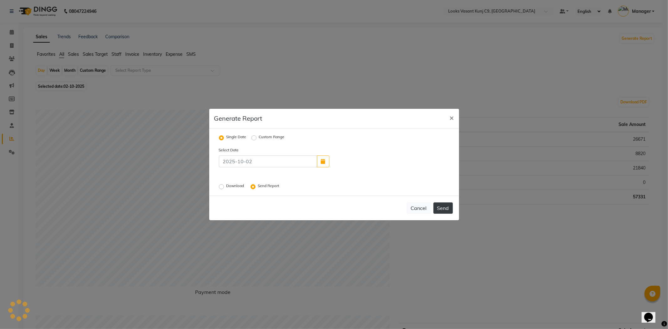
click at [444, 211] on button "Send" at bounding box center [442, 207] width 19 height 11
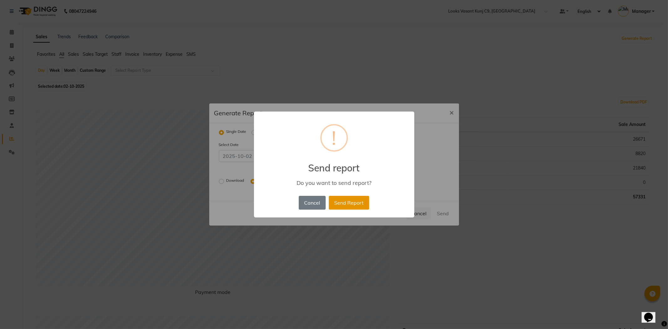
click at [368, 197] on button "Send Report" at bounding box center [349, 203] width 40 height 14
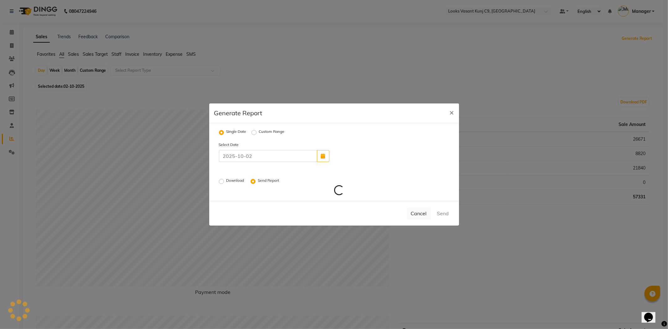
radio input "false"
